Goal: Information Seeking & Learning: Compare options

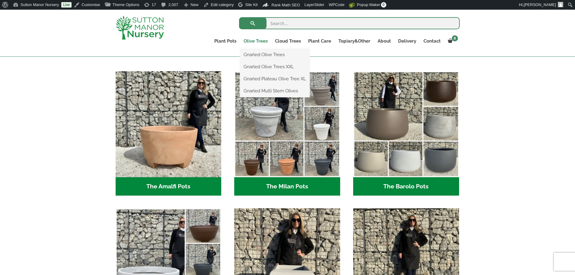
click at [259, 42] on link "Olive Trees" at bounding box center [255, 41] width 31 height 8
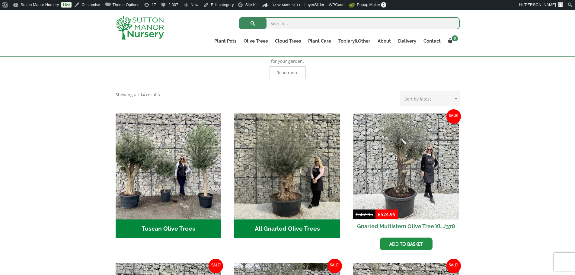
scroll to position [211, 0]
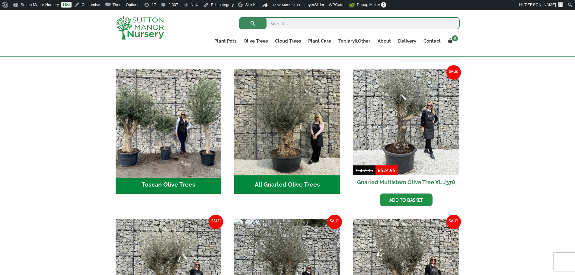
click at [181, 167] on img "Visit product category Tuscan Olive Trees" at bounding box center [168, 122] width 111 height 111
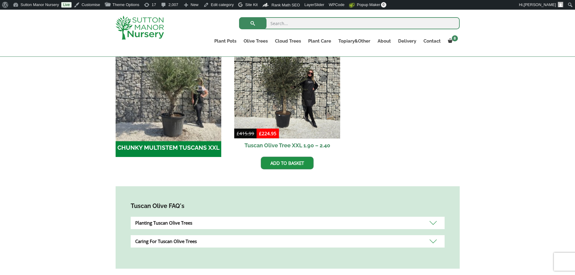
scroll to position [211, 0]
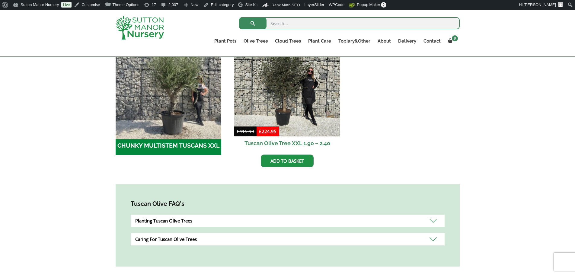
click at [163, 100] on img "Visit product category CHUNKY MULTISTEM TUSCANS XXL" at bounding box center [168, 83] width 111 height 111
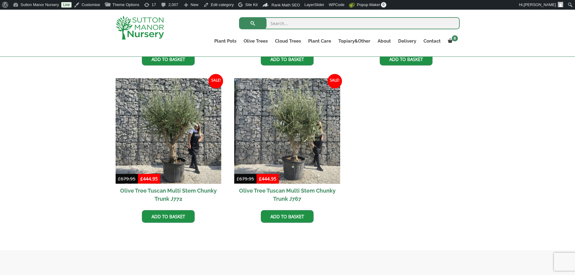
scroll to position [302, 0]
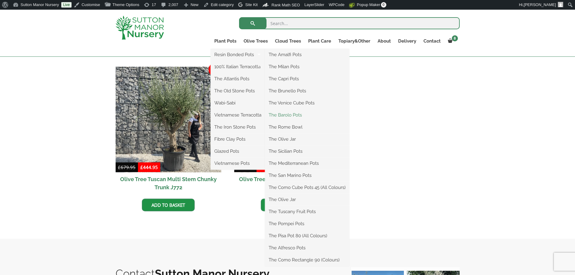
click at [285, 116] on link "The Barolo Pots" at bounding box center [307, 115] width 84 height 9
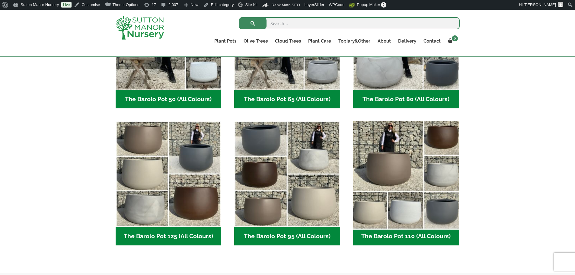
scroll to position [242, 0]
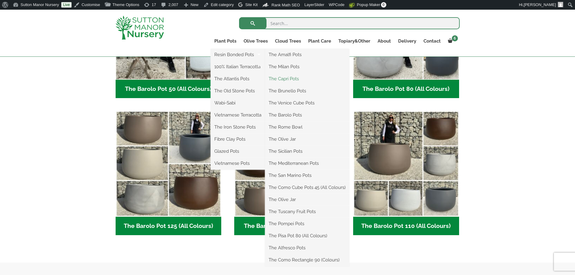
click at [287, 79] on link "The Capri Pots" at bounding box center [307, 78] width 84 height 9
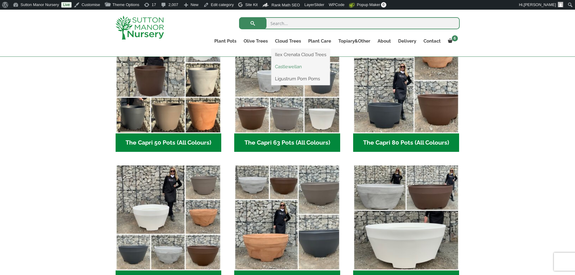
scroll to position [211, 0]
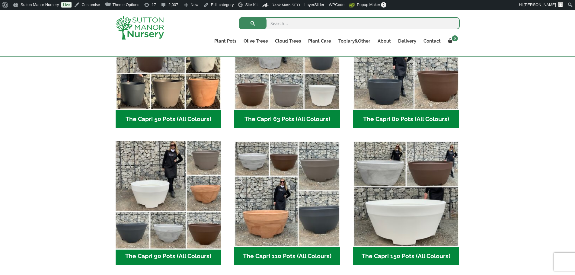
click at [195, 189] on img "Visit product category The Capri 90 Pots (All Colours)" at bounding box center [168, 194] width 111 height 111
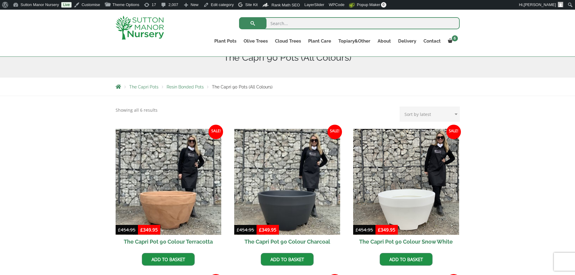
scroll to position [91, 0]
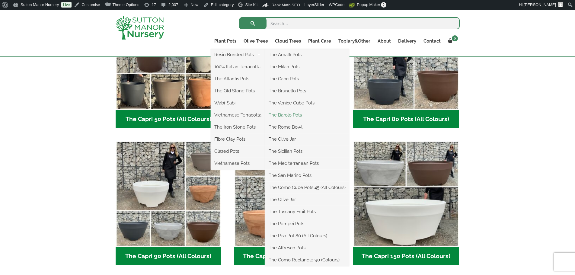
click at [279, 113] on link "The Barolo Pots" at bounding box center [307, 115] width 84 height 9
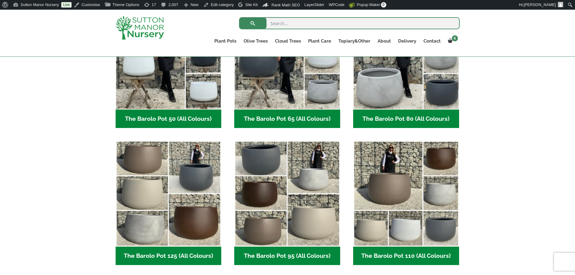
scroll to position [332, 0]
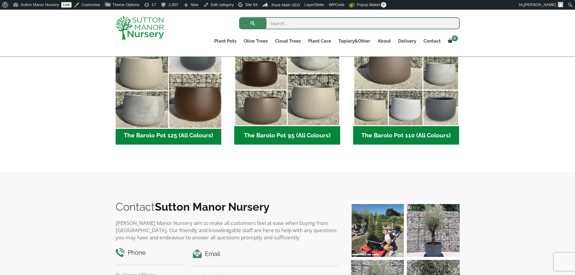
click at [193, 108] on img "Visit product category The Barolo Pot 125 (All Colours)" at bounding box center [168, 73] width 111 height 111
